Goal: Task Accomplishment & Management: Manage account settings

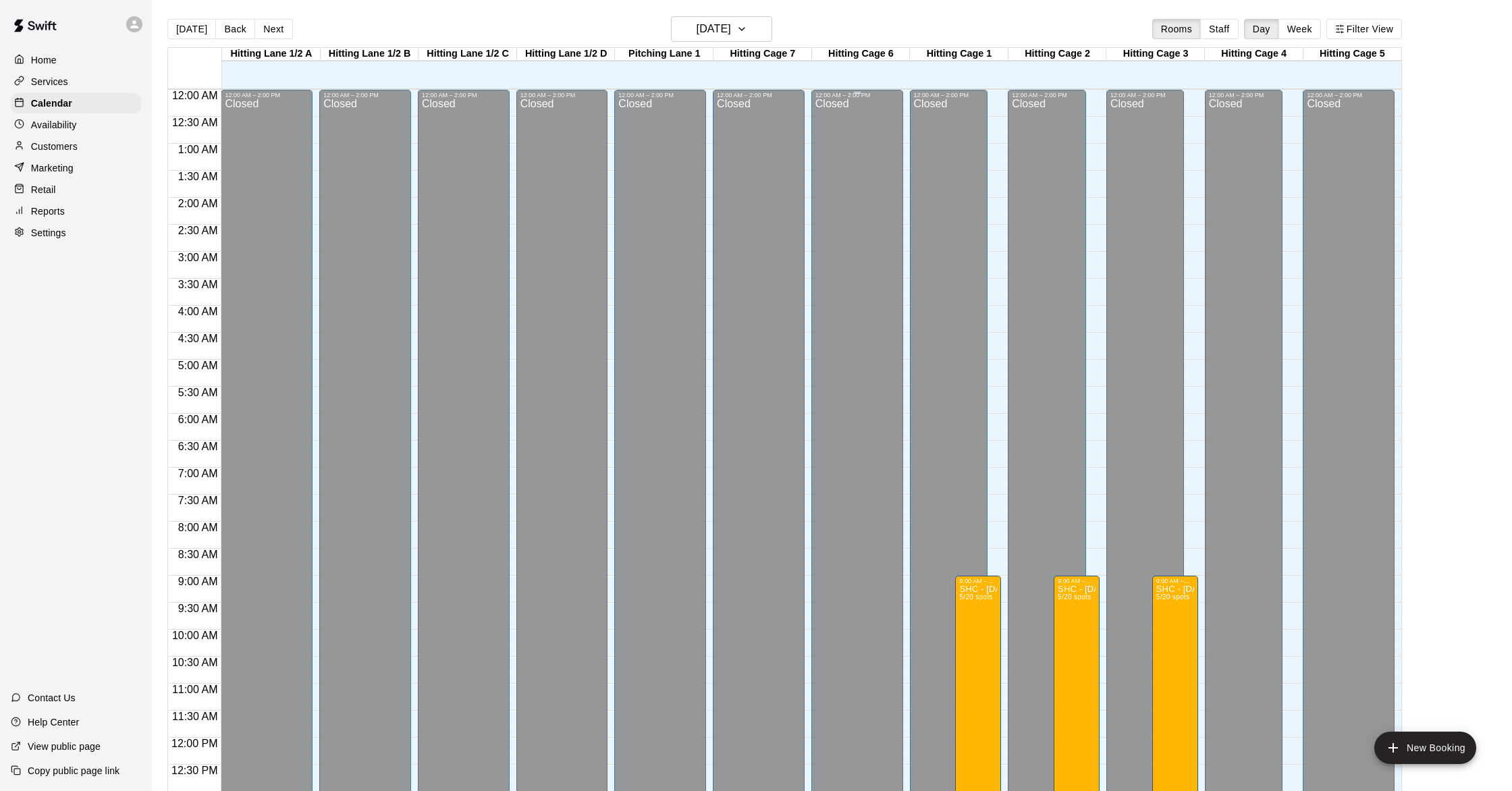
scroll to position [425, 0]
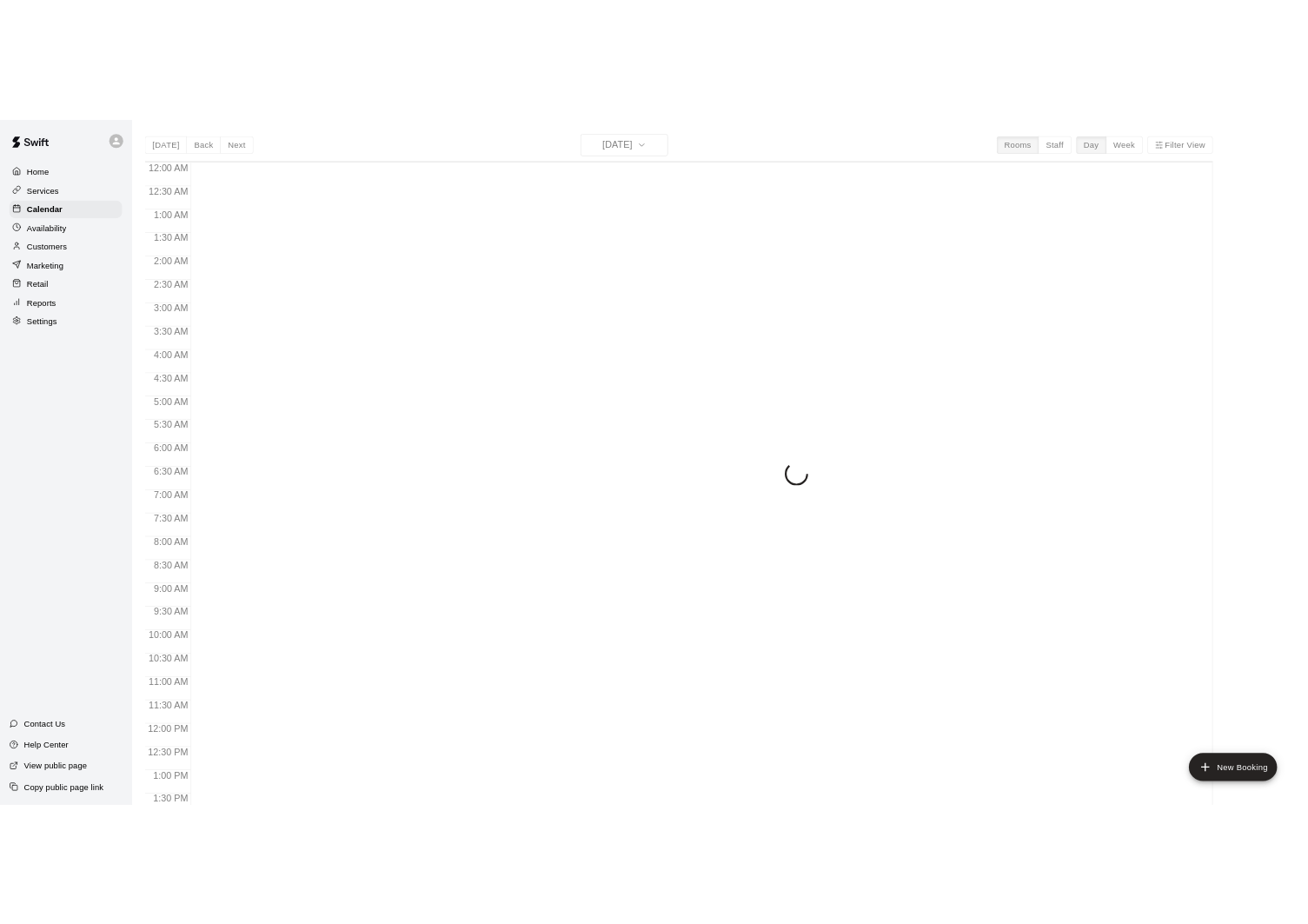
scroll to position [695, 0]
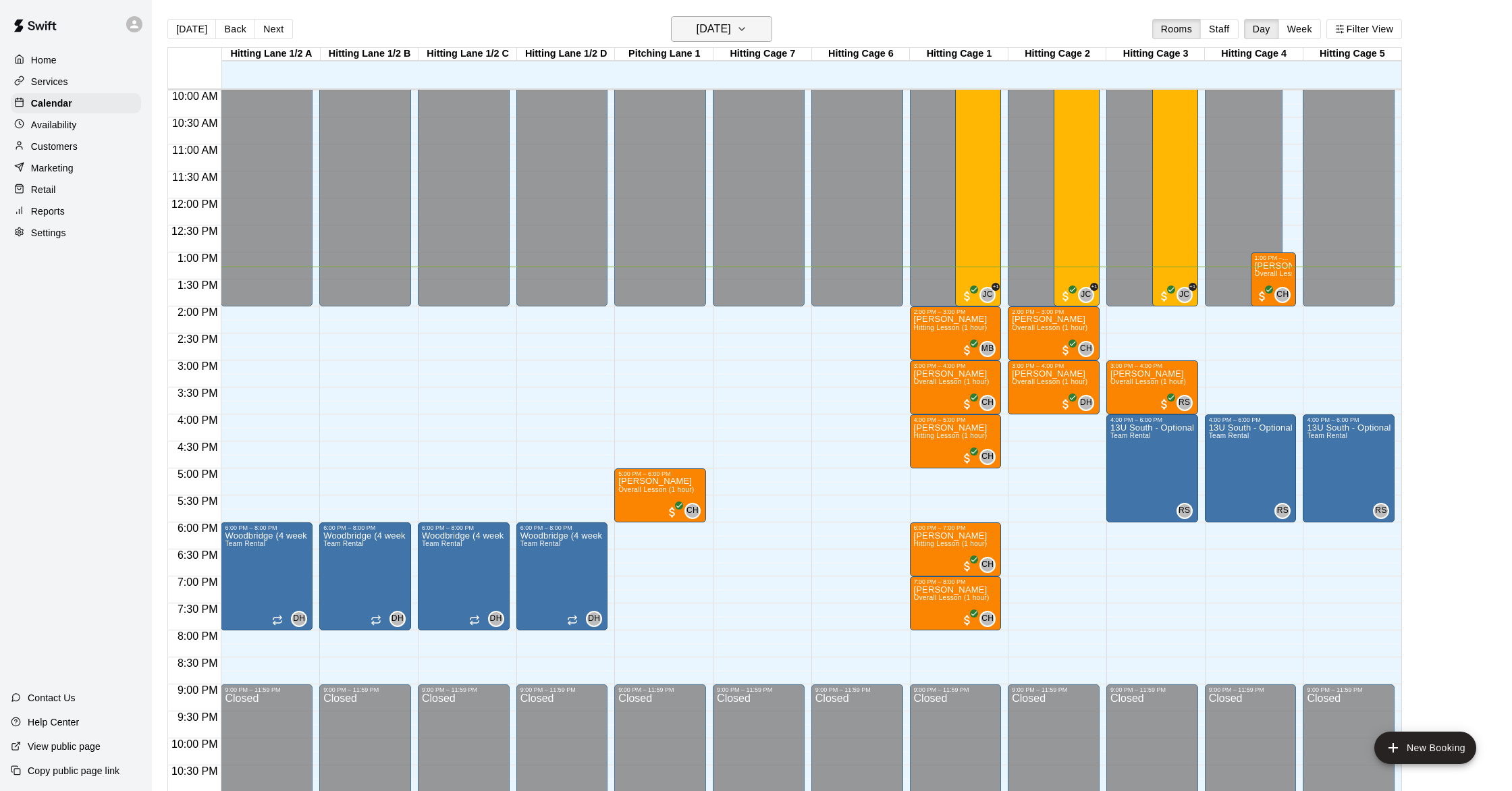
click at [716, 35] on h6 "[DATE]" at bounding box center [714, 29] width 35 height 19
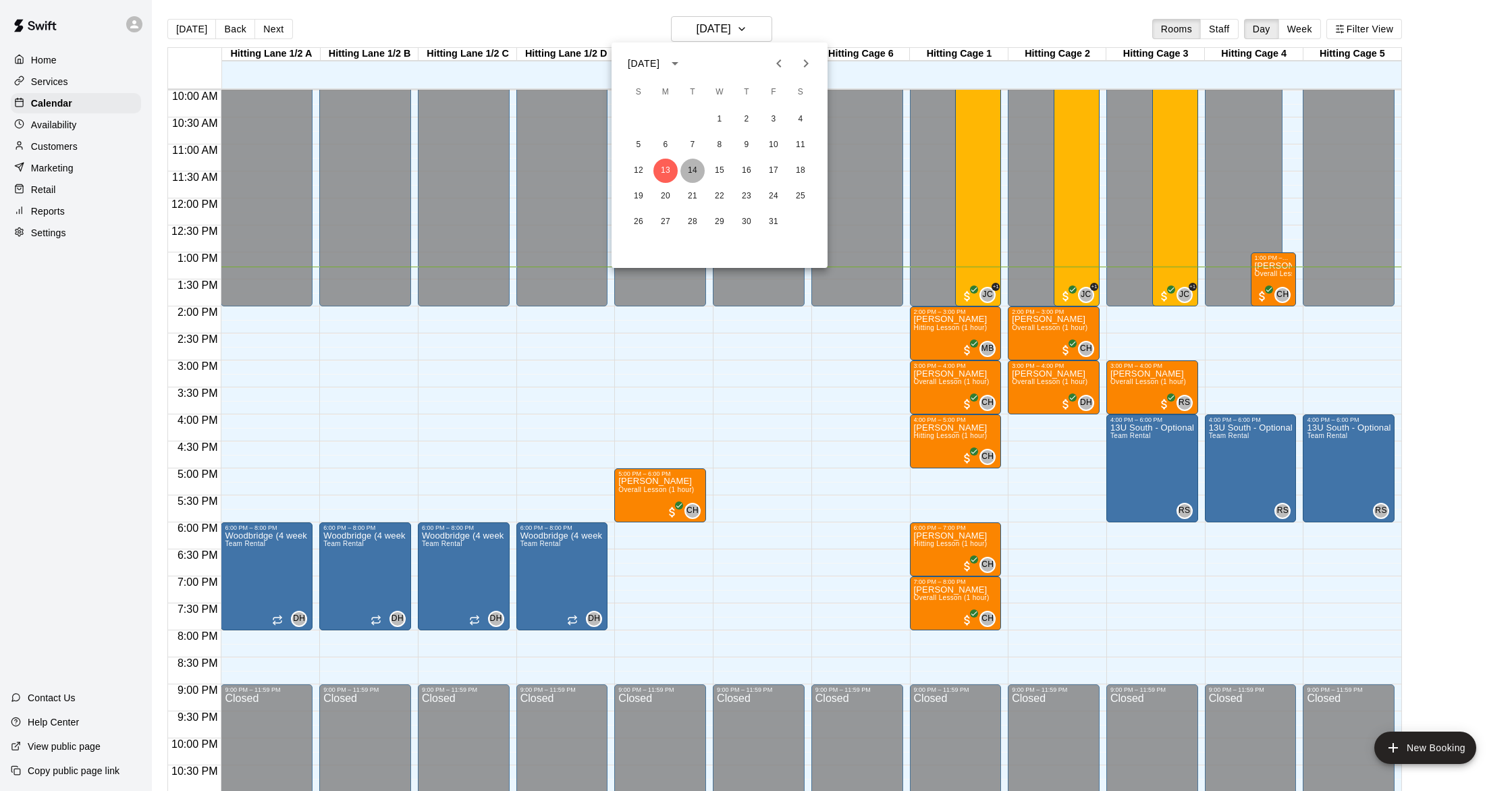
click at [689, 171] on button "14" at bounding box center [692, 171] width 24 height 24
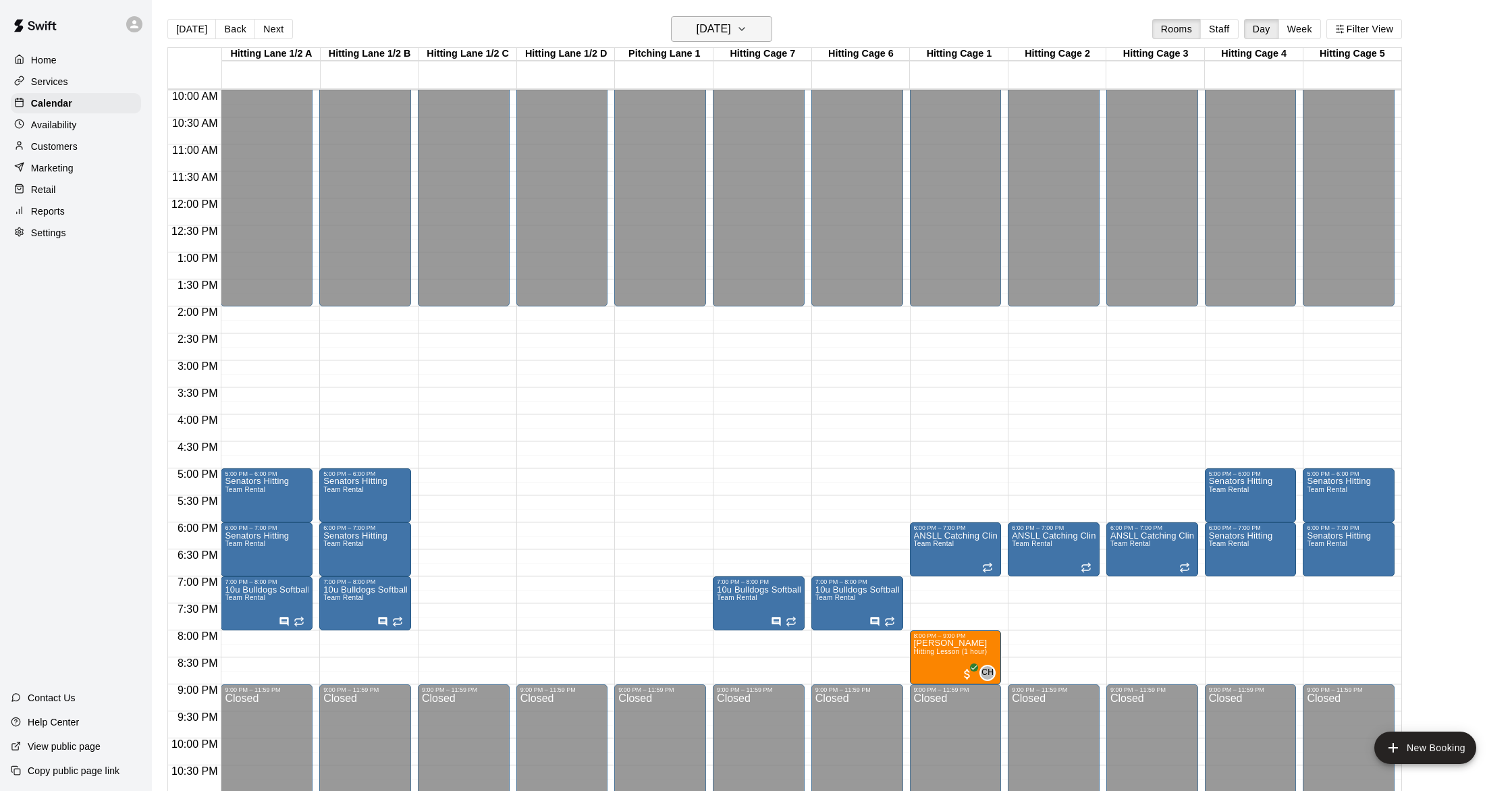
click at [751, 32] on button "Tuesday Oct 14" at bounding box center [721, 29] width 102 height 26
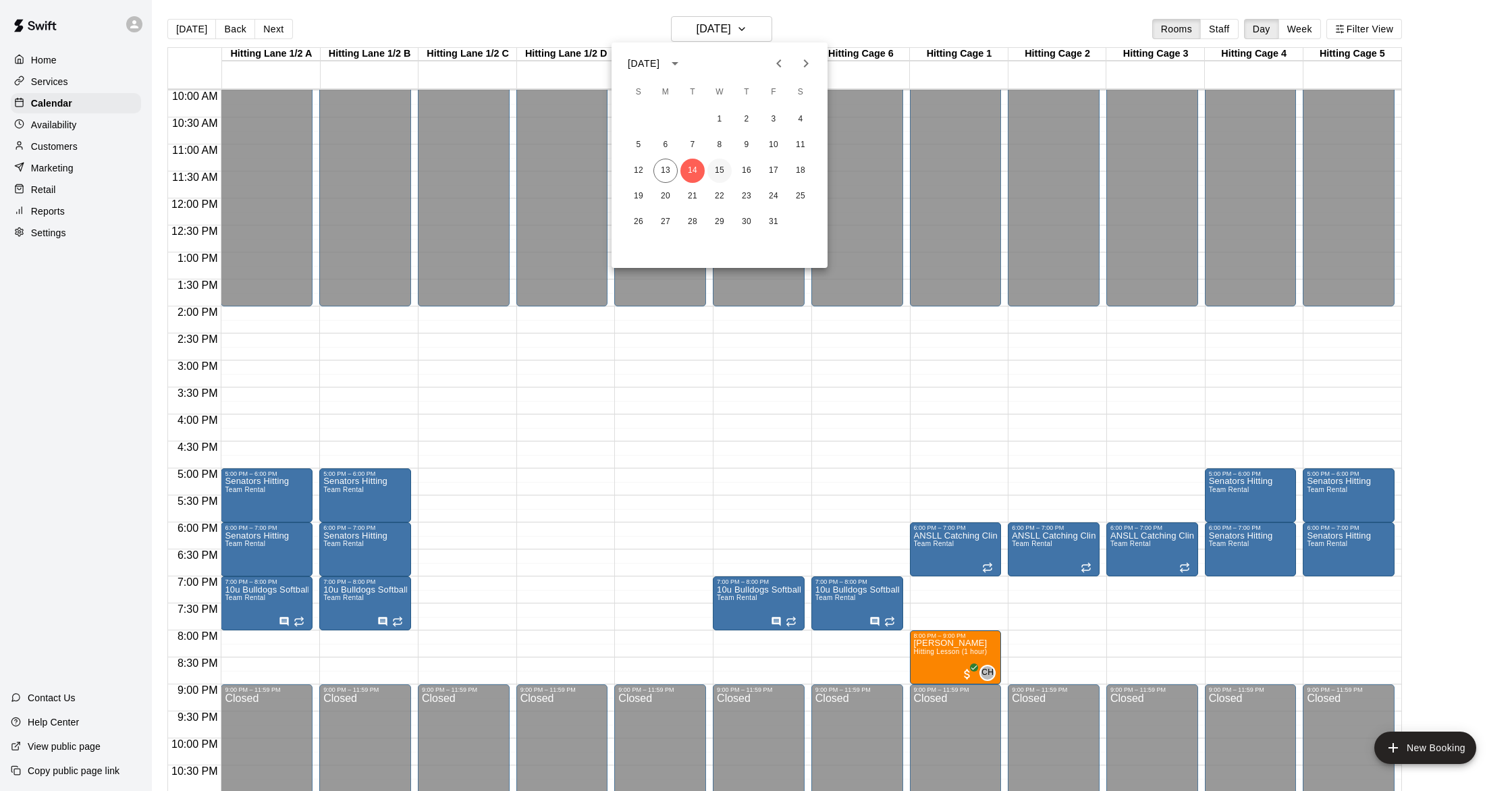
click at [717, 168] on button "15" at bounding box center [720, 171] width 24 height 24
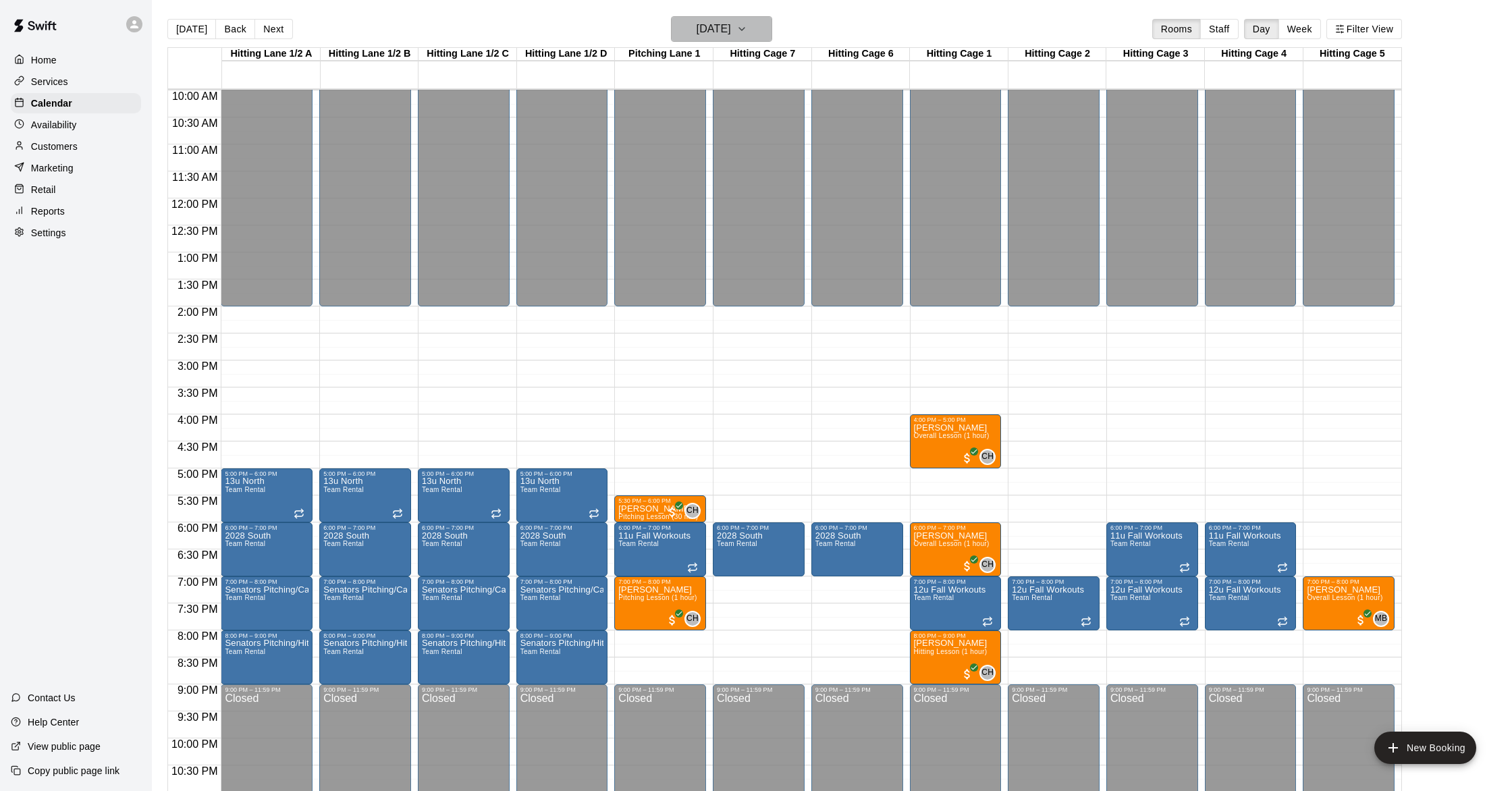
click at [731, 29] on h6 "Wednesday Oct 15" at bounding box center [714, 29] width 35 height 19
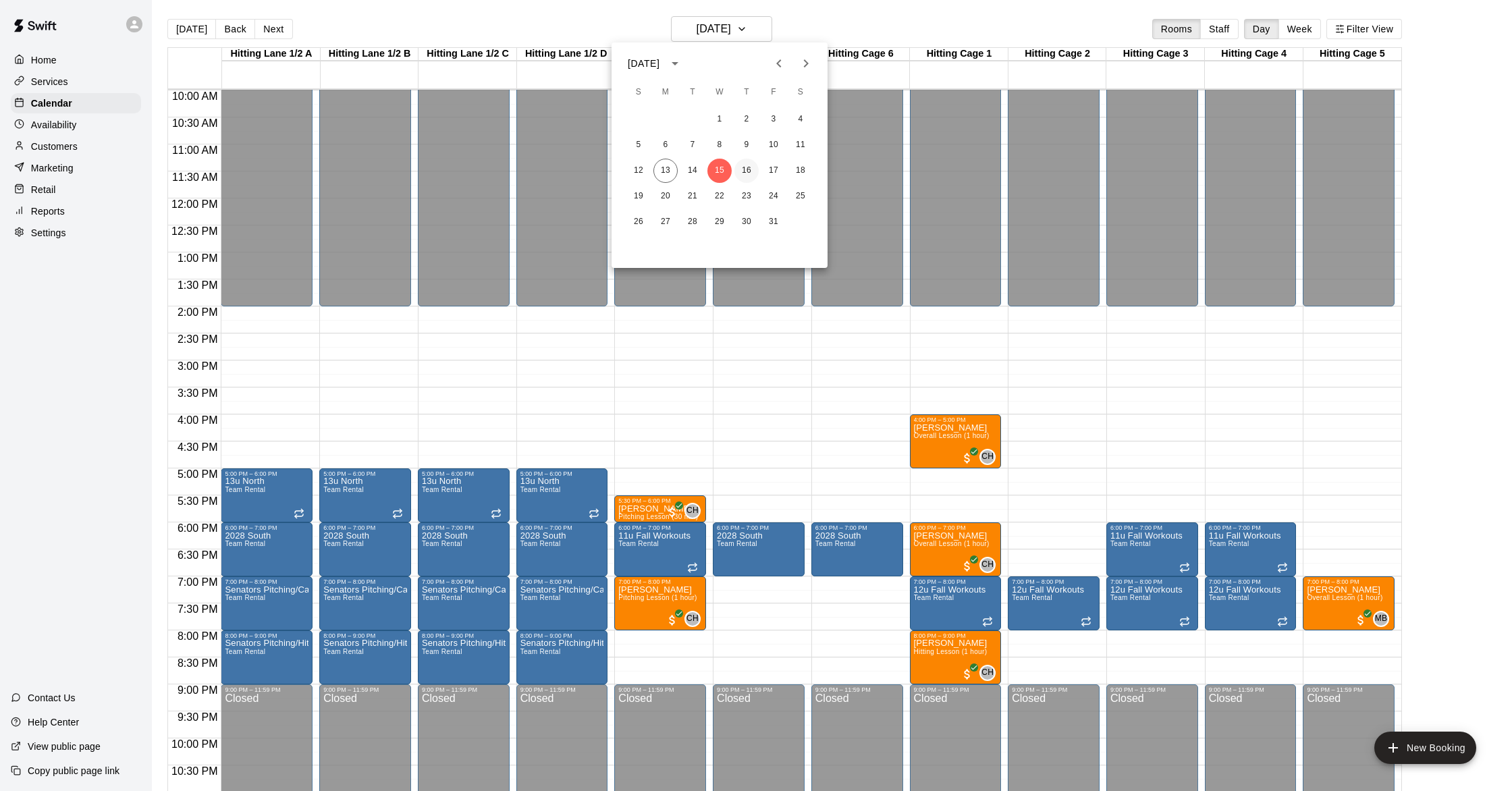
click at [743, 175] on button "16" at bounding box center [746, 171] width 24 height 24
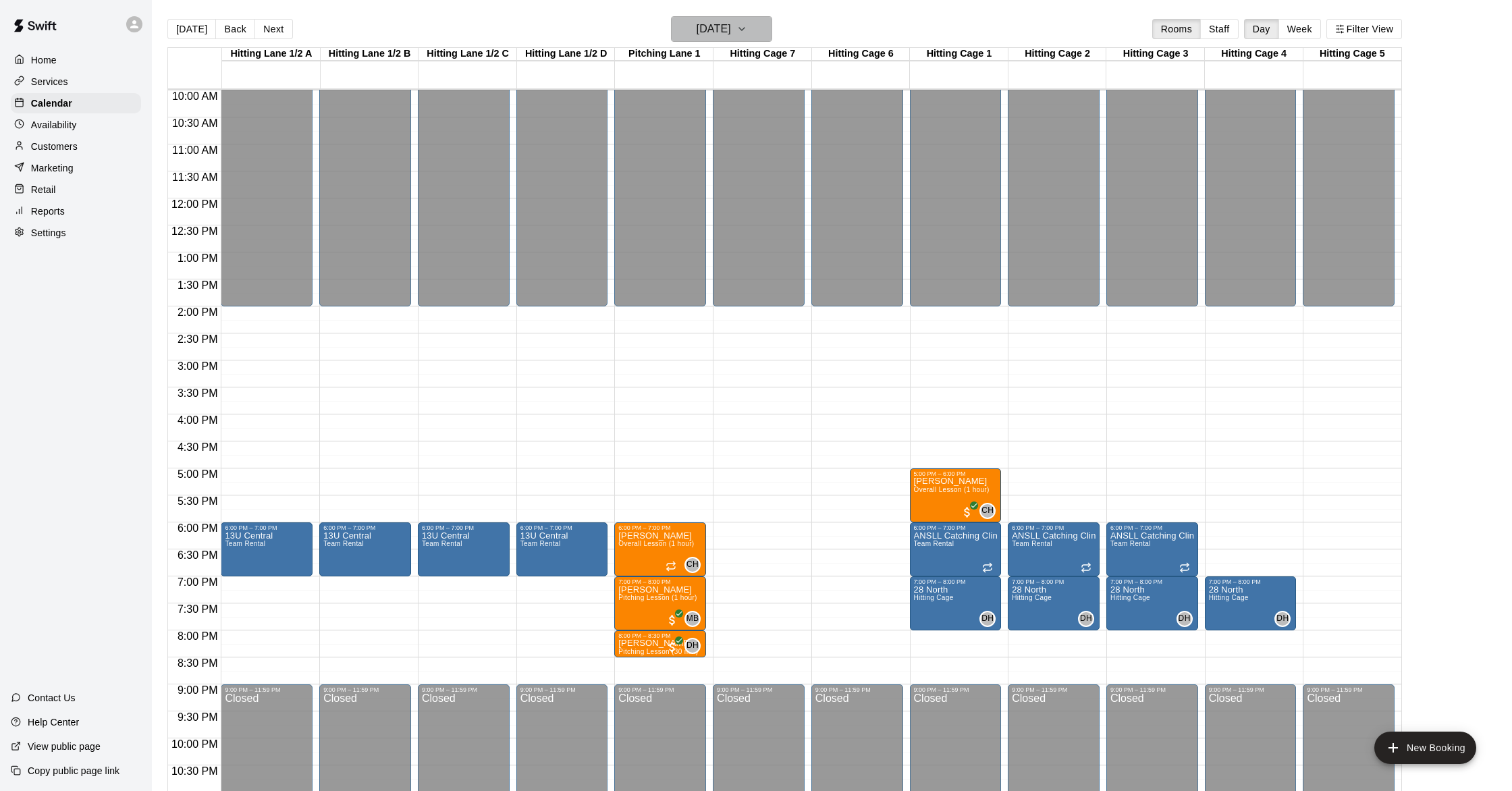
click at [731, 22] on h6 "Thursday Oct 16" at bounding box center [714, 29] width 35 height 19
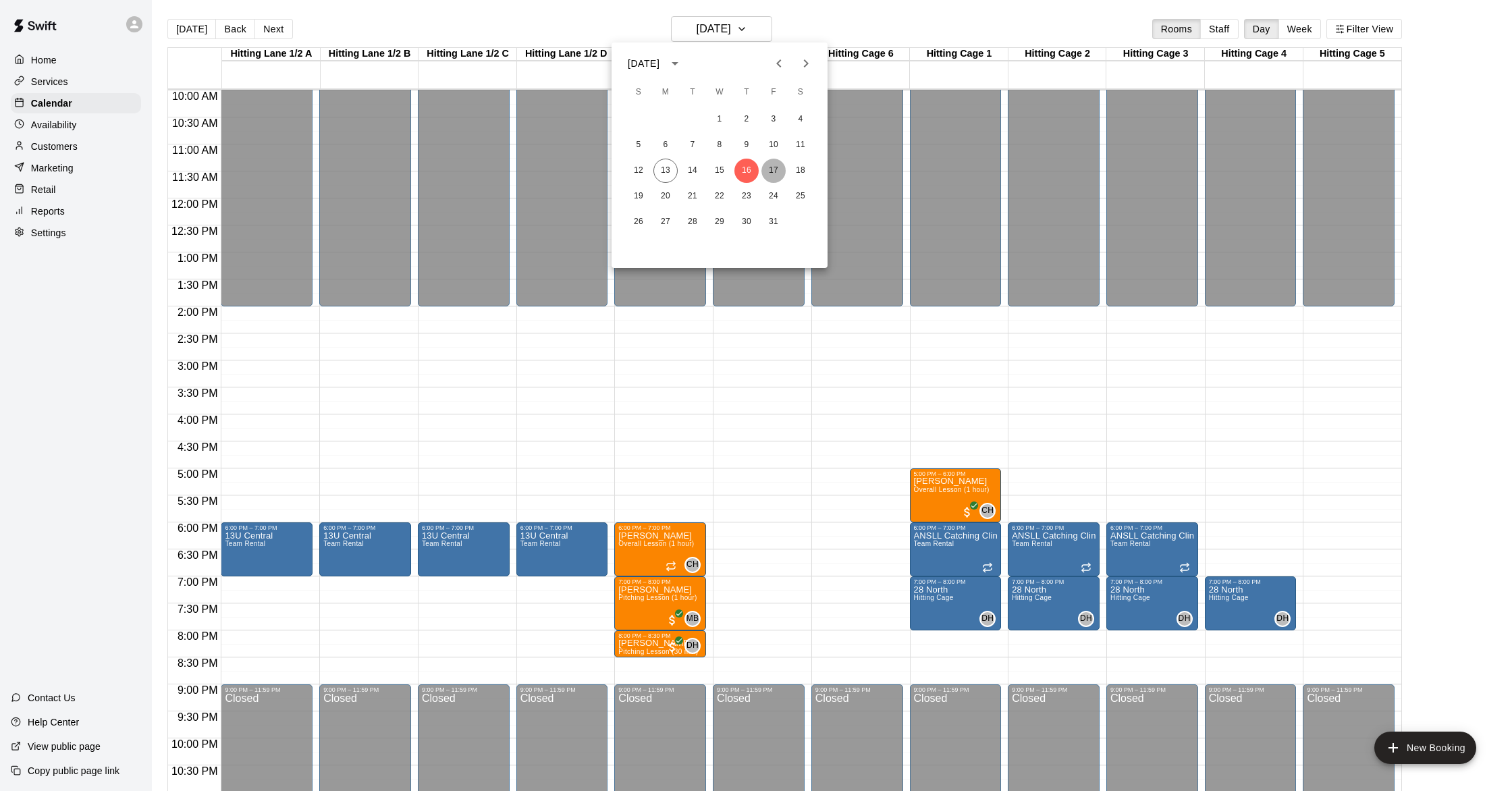
click at [772, 170] on button "17" at bounding box center [774, 171] width 24 height 24
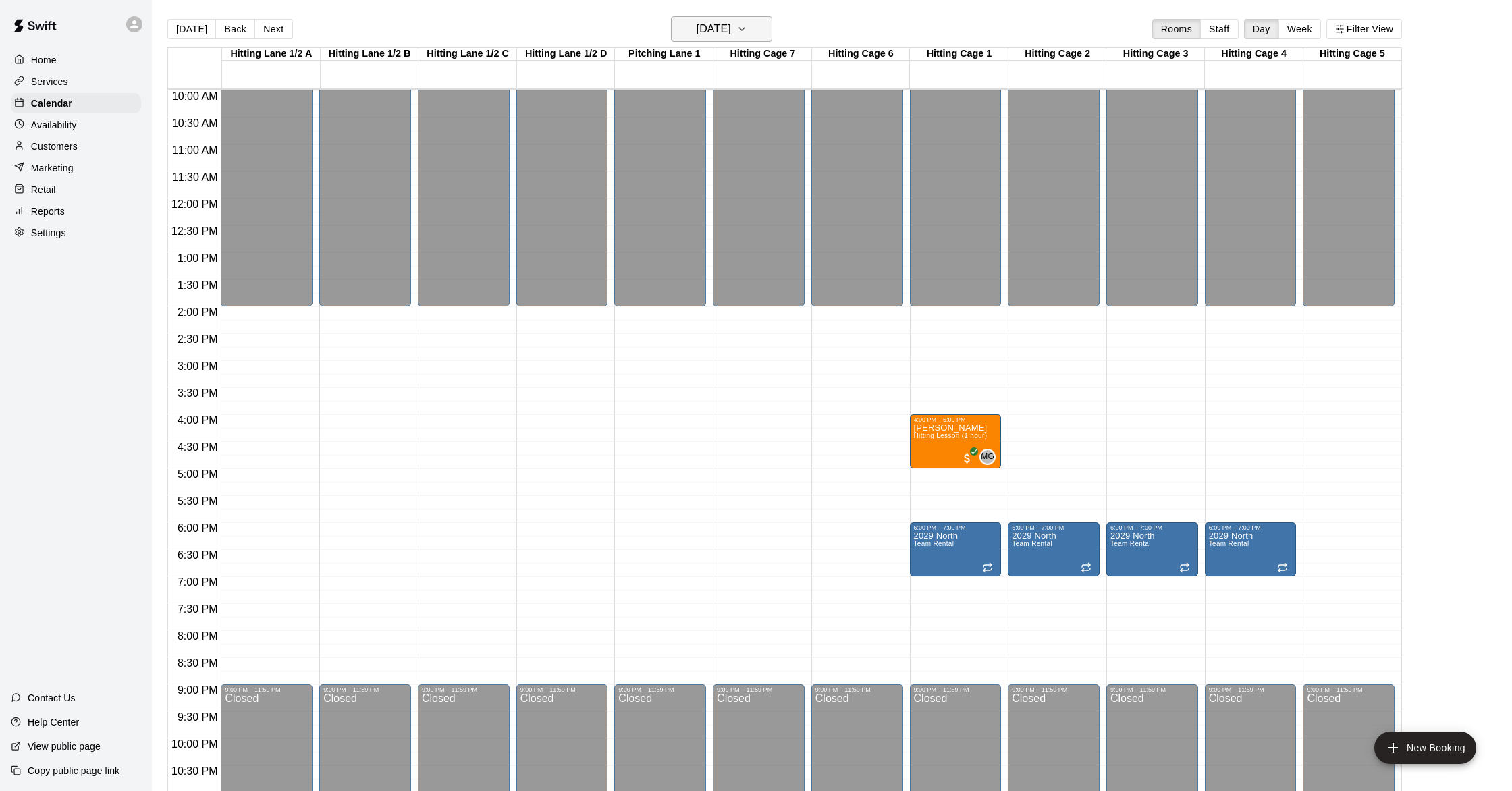
click at [731, 33] on h6 "Friday Oct 17" at bounding box center [714, 29] width 35 height 19
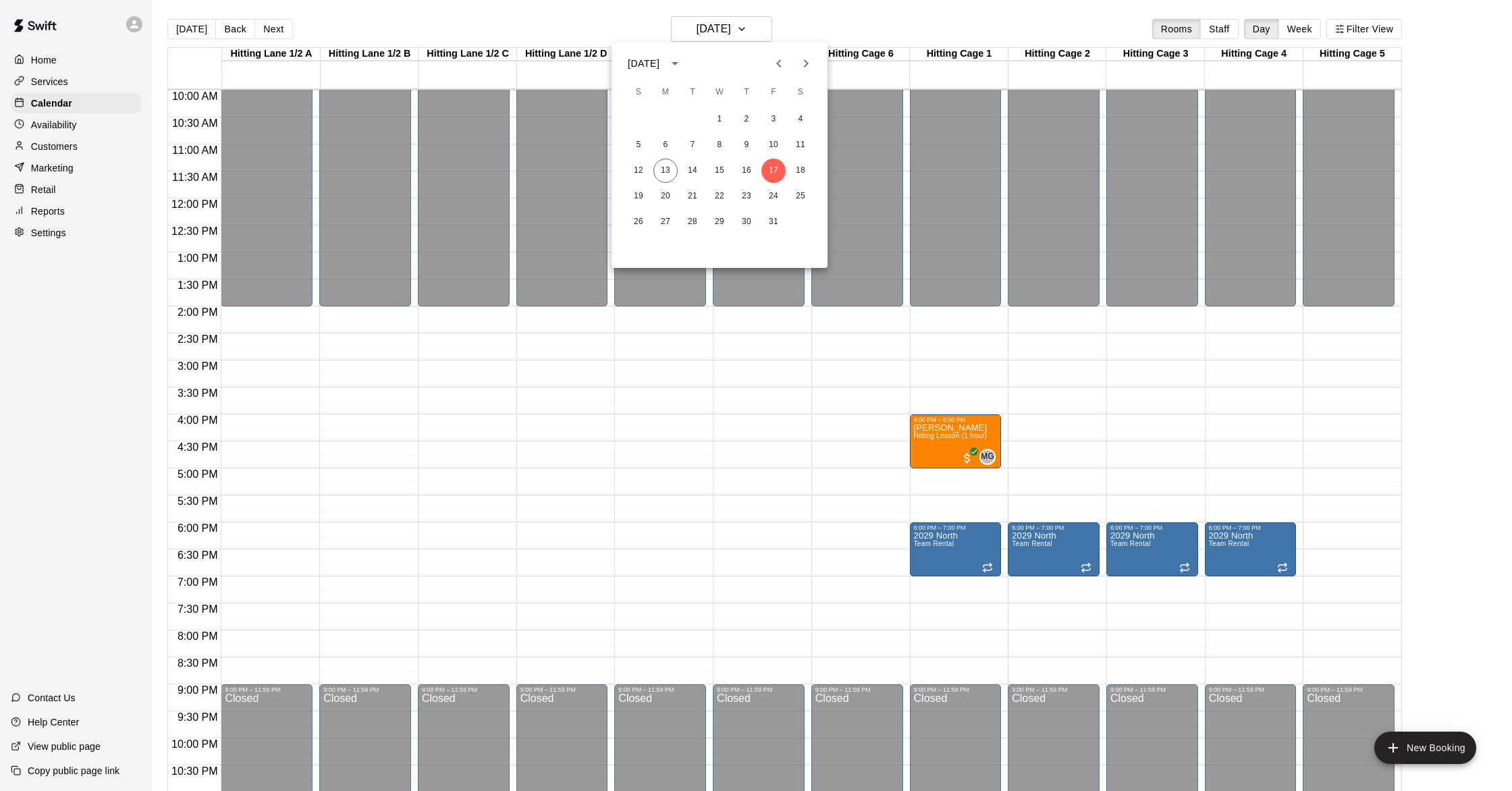
click at [856, 1] on div at bounding box center [756, 396] width 1512 height 791
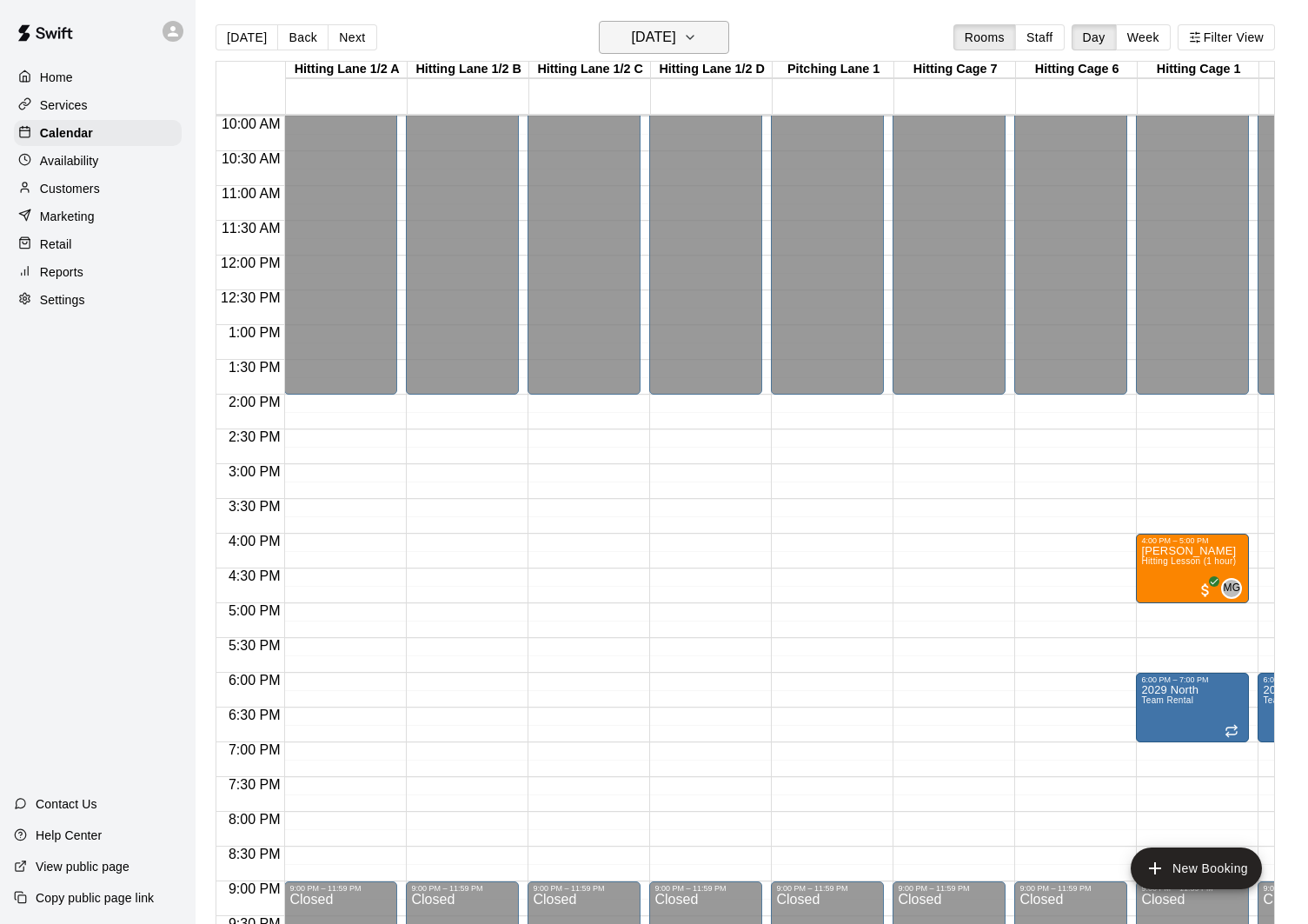
click at [676, 45] on h6 "Friday Oct 17" at bounding box center [654, 37] width 45 height 24
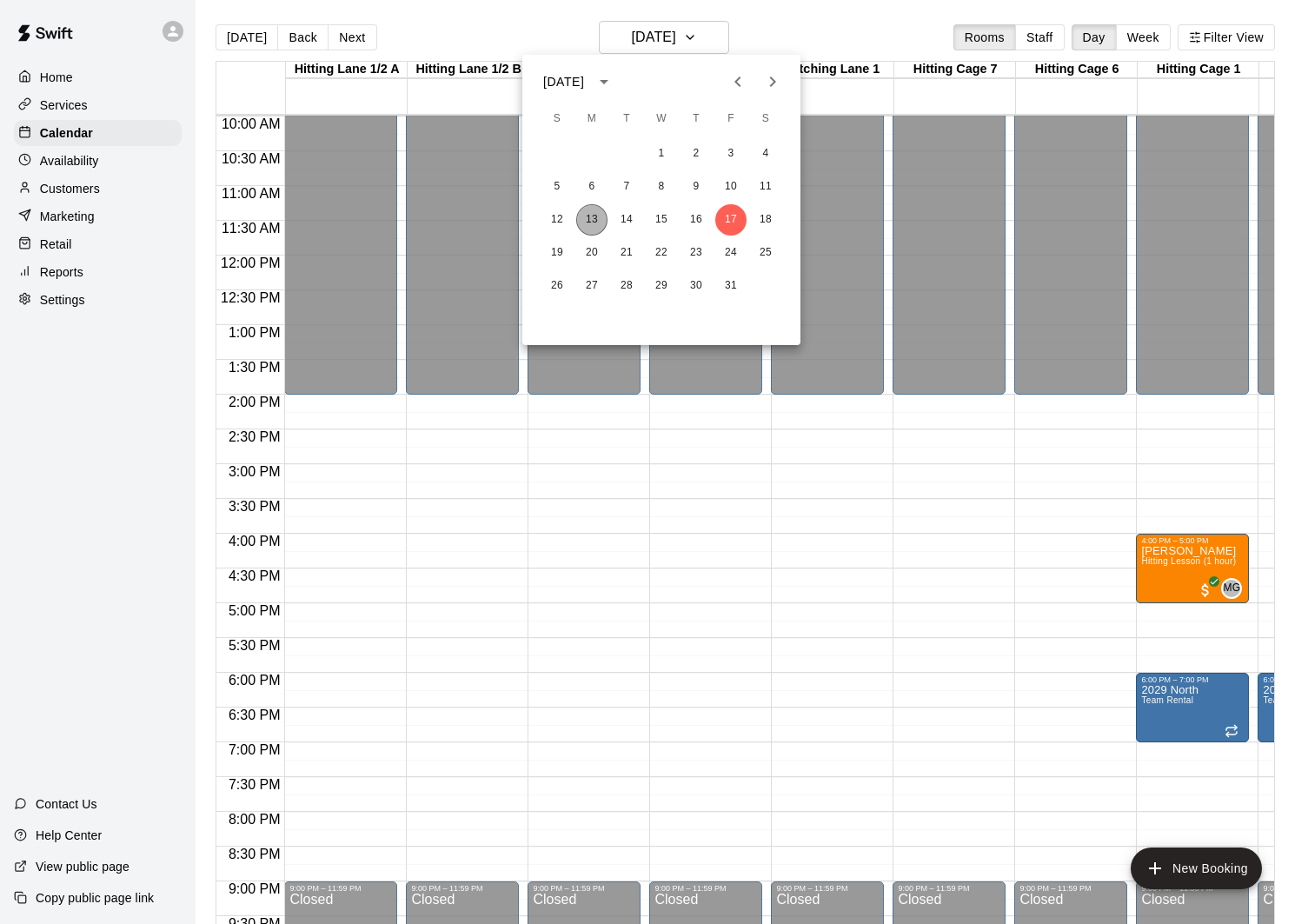
click at [593, 219] on button "13" at bounding box center [592, 220] width 32 height 32
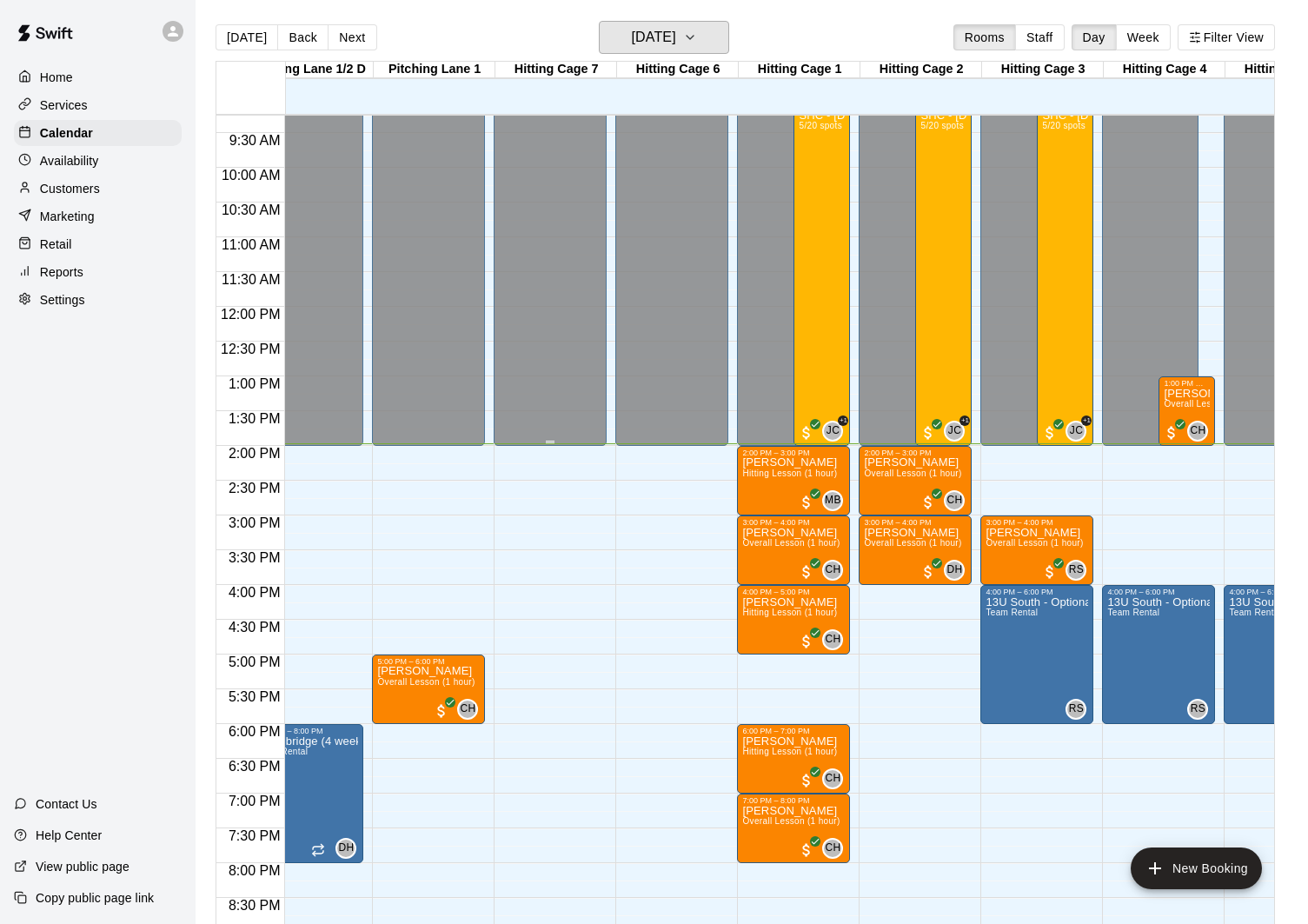
scroll to position [0, 392]
